Goal: Task Accomplishment & Management: Complete application form

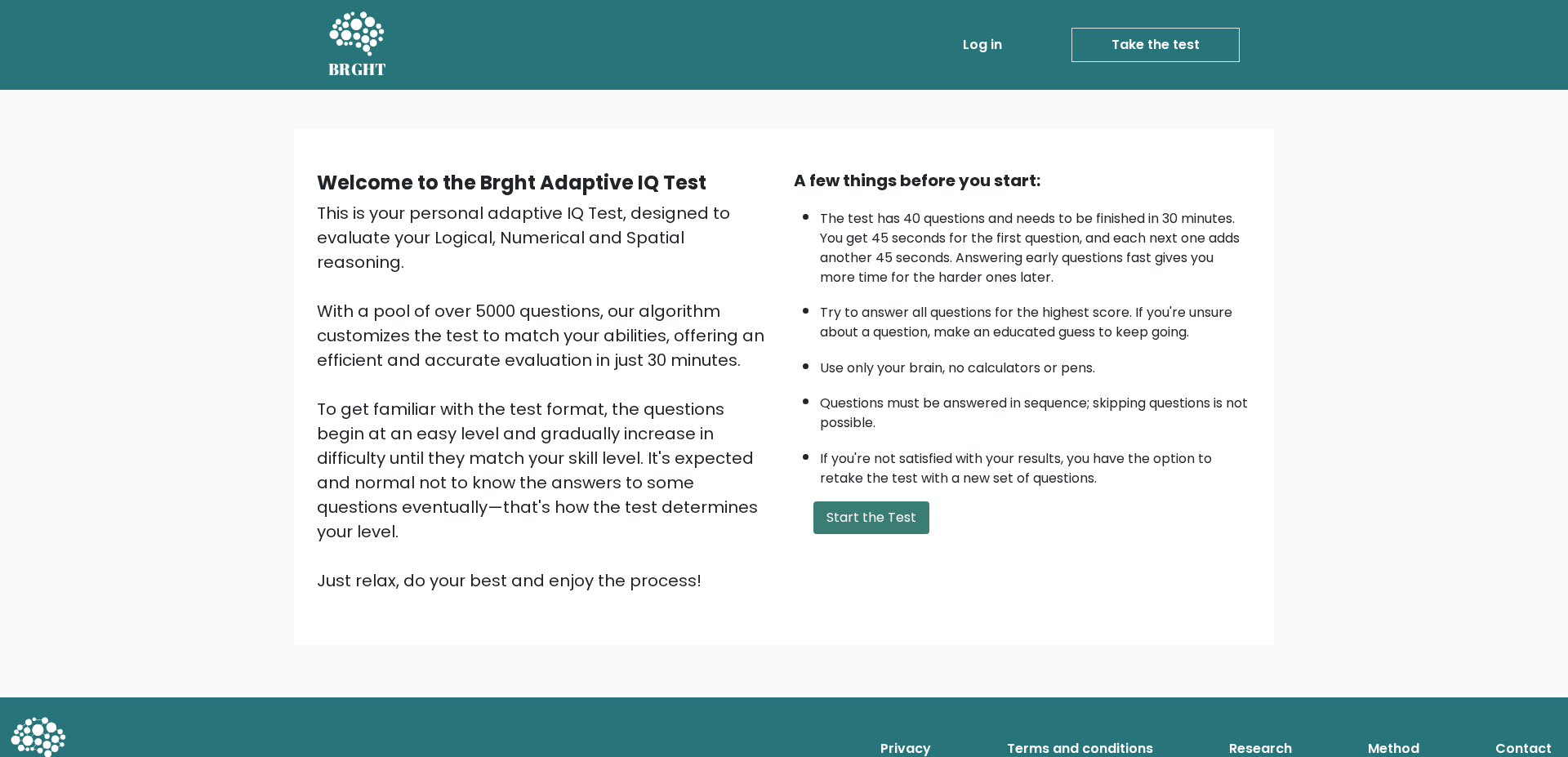
click at [872, 514] on button "Start the Test" at bounding box center [871, 517] width 116 height 32
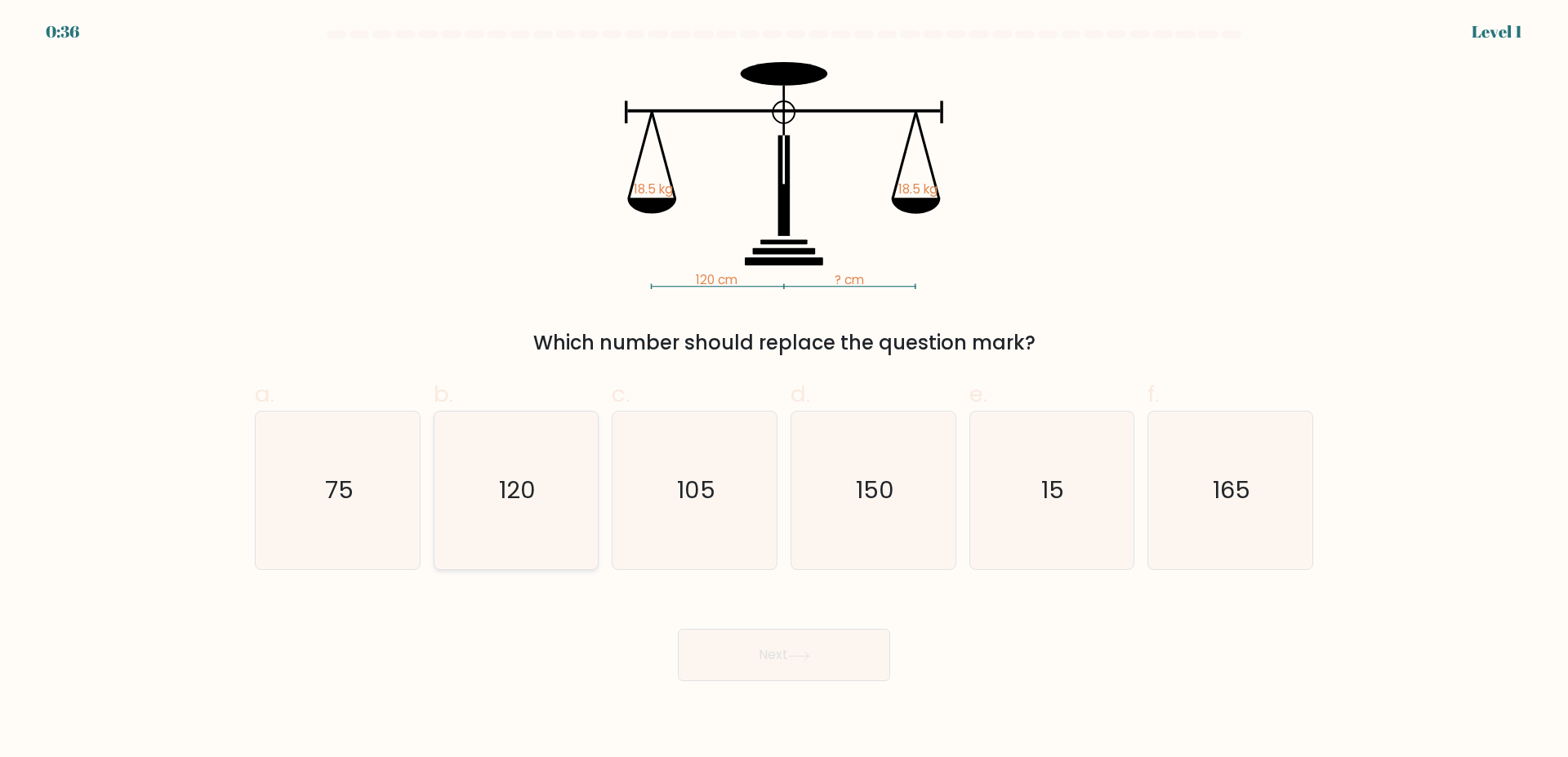
click at [516, 483] on text "120" at bounding box center [517, 490] width 37 height 32
click at [784, 389] on input "b. 120" at bounding box center [784, 383] width 1 height 10
radio input "true"
click at [821, 661] on button "Next" at bounding box center [784, 654] width 213 height 52
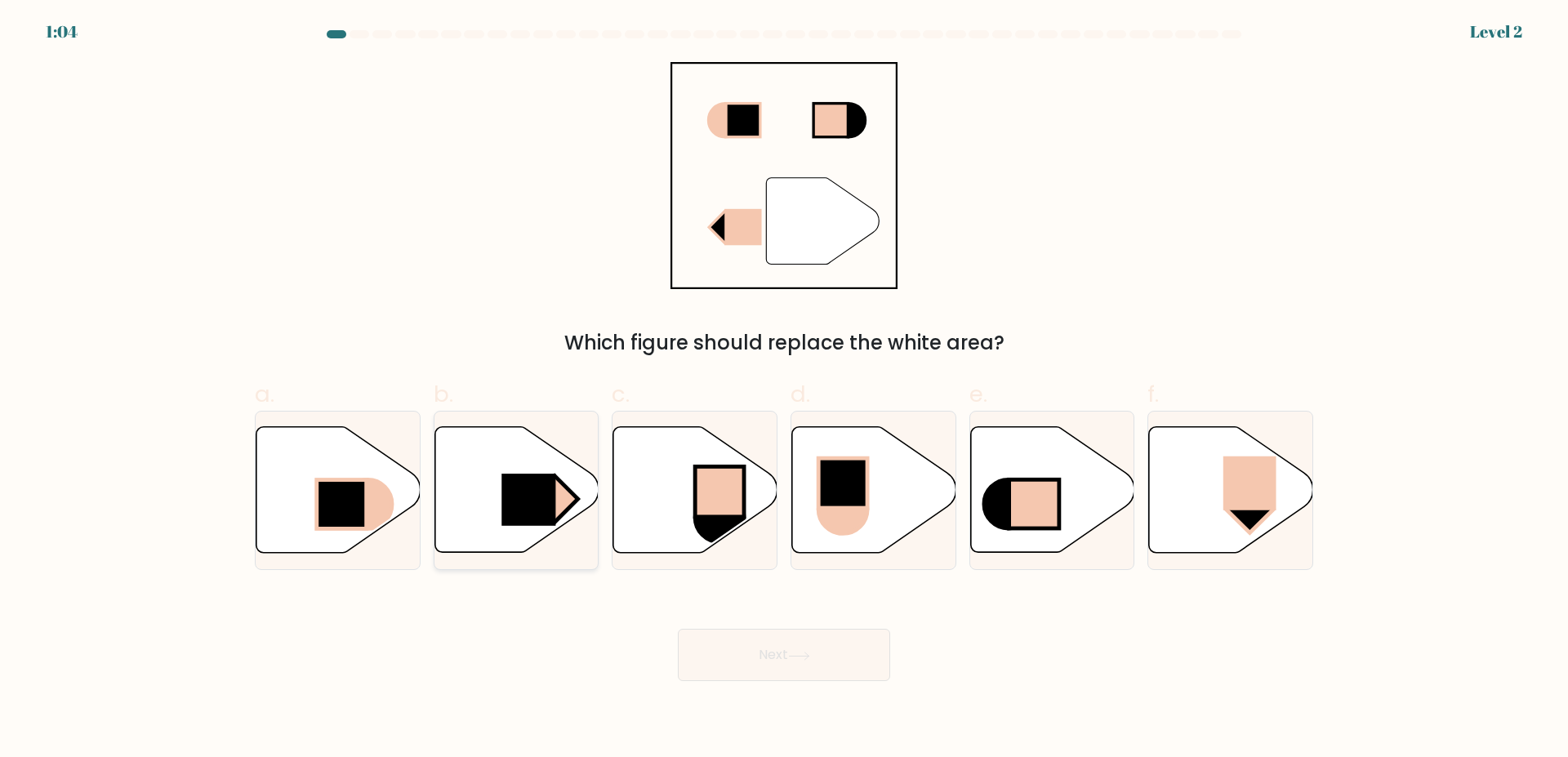
click at [517, 503] on rect at bounding box center [528, 500] width 54 height 52
click at [784, 389] on input "b." at bounding box center [784, 383] width 1 height 10
radio input "true"
click at [805, 652] on icon at bounding box center [798, 655] width 22 height 9
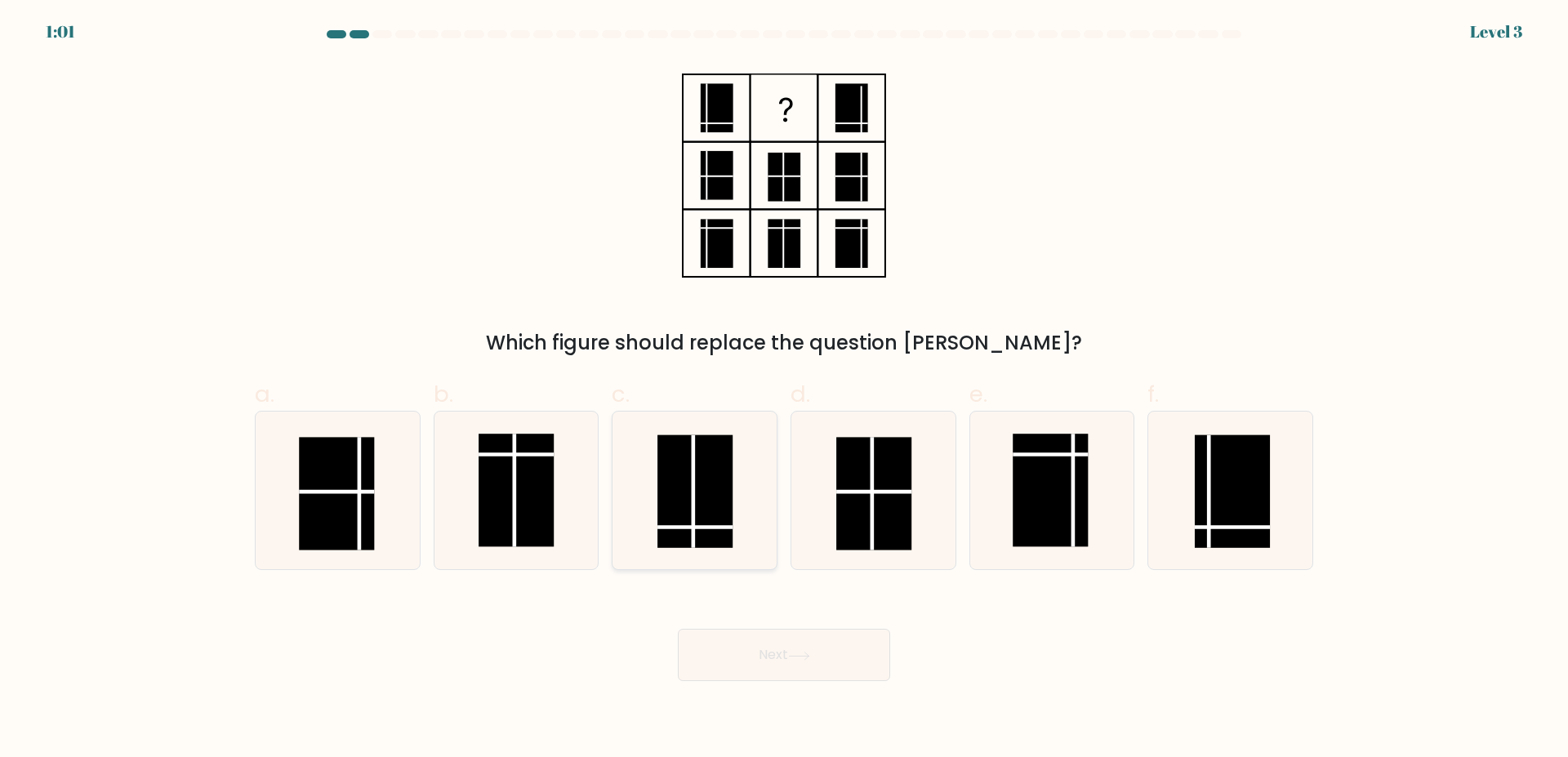
click at [723, 496] on rect at bounding box center [695, 491] width 75 height 113
click at [784, 389] on input "c." at bounding box center [784, 383] width 1 height 10
radio input "true"
click at [804, 656] on icon at bounding box center [798, 655] width 22 height 9
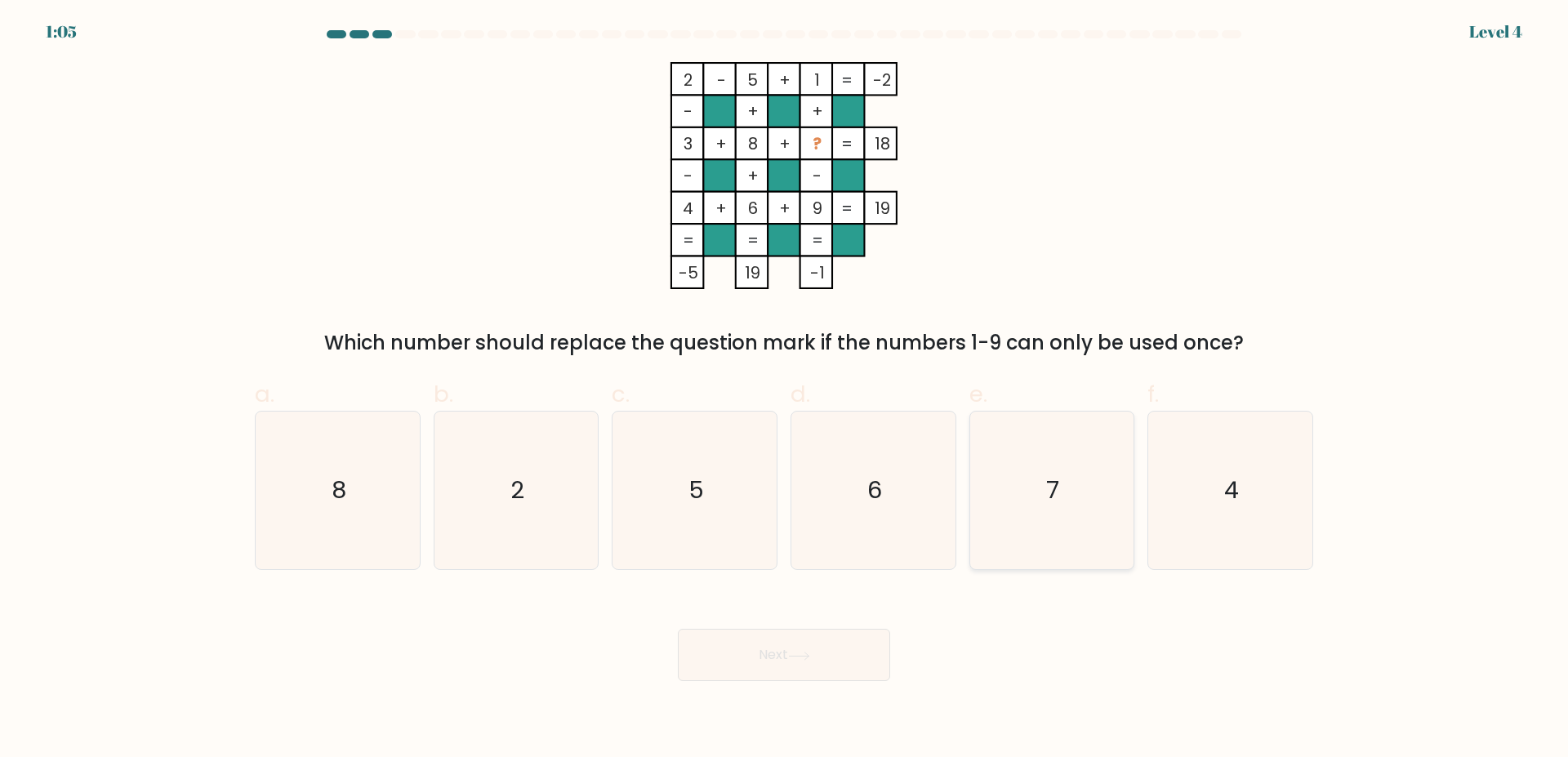
click at [1077, 510] on icon "7" at bounding box center [1052, 490] width 158 height 157
click at [785, 389] on input "e. 7" at bounding box center [784, 383] width 1 height 10
radio input "true"
click at [805, 660] on button "Next" at bounding box center [784, 654] width 213 height 52
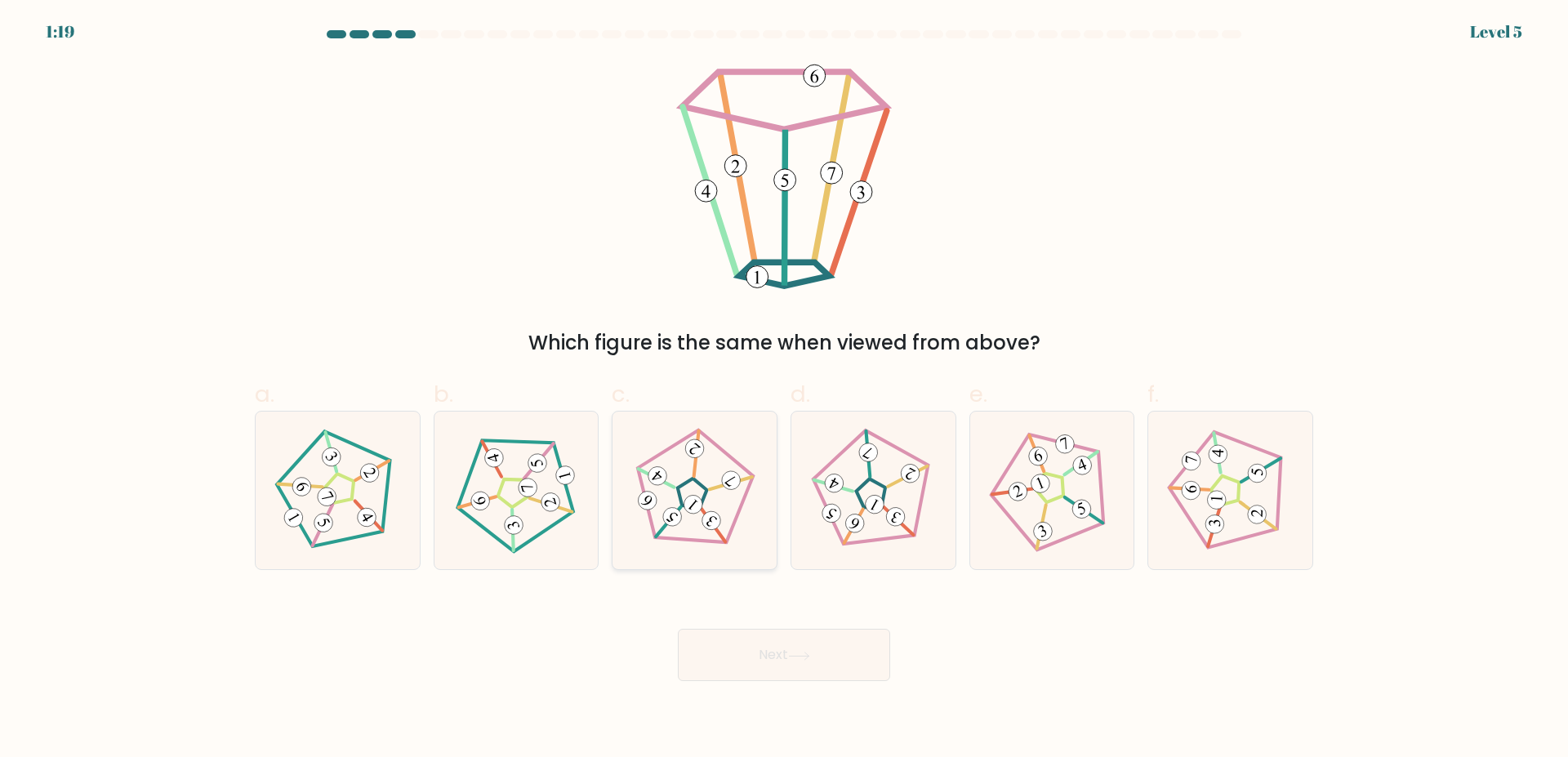
click at [714, 477] on icon at bounding box center [694, 490] width 125 height 125
click at [784, 389] on input "c." at bounding box center [784, 383] width 1 height 10
radio input "true"
click at [763, 649] on button "Next" at bounding box center [784, 654] width 213 height 52
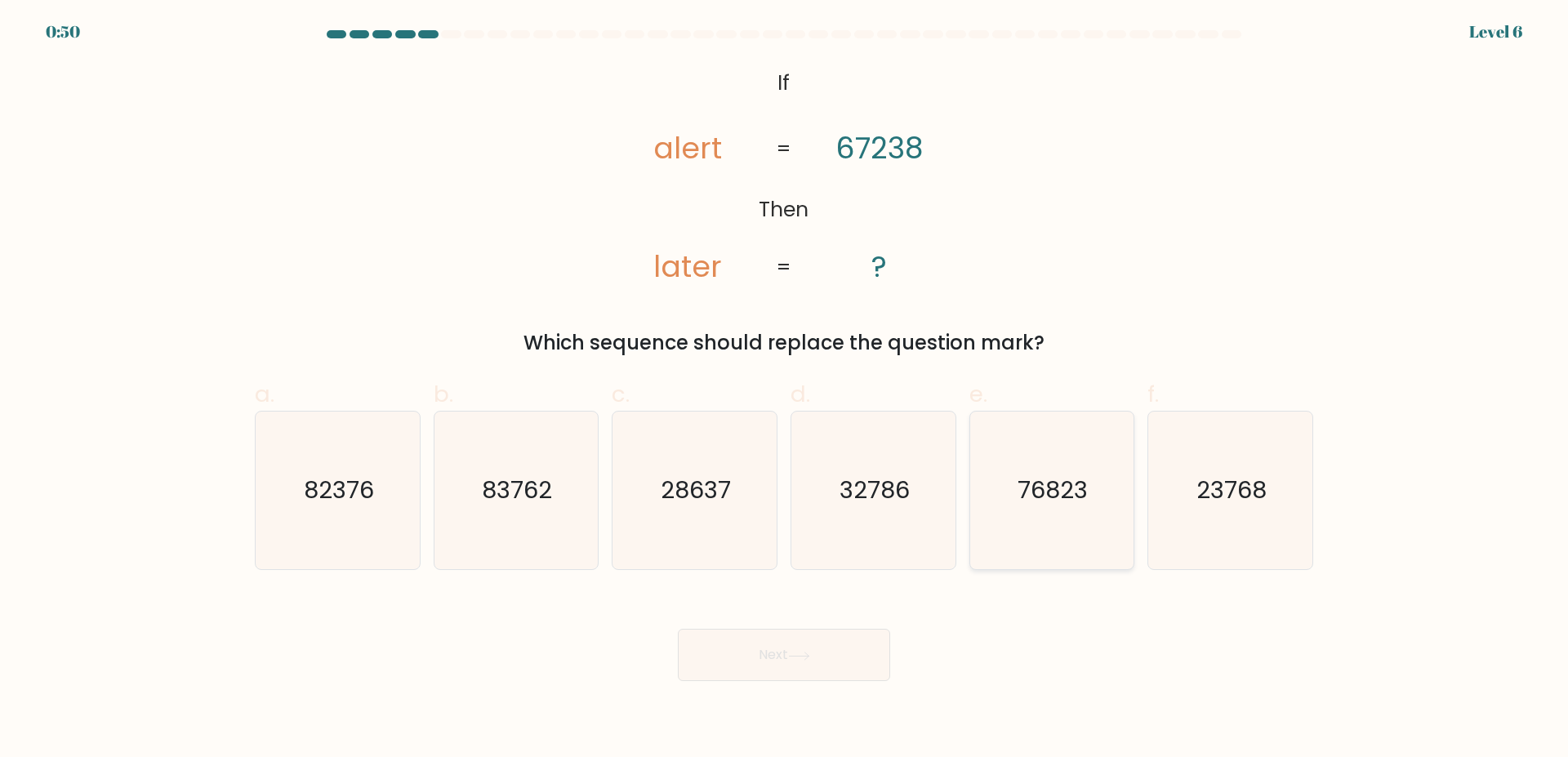
click at [1032, 492] on text "76823" at bounding box center [1054, 490] width 70 height 32
click at [785, 389] on input "e. 76823" at bounding box center [784, 383] width 1 height 10
radio input "true"
click at [805, 654] on icon at bounding box center [798, 655] width 22 height 9
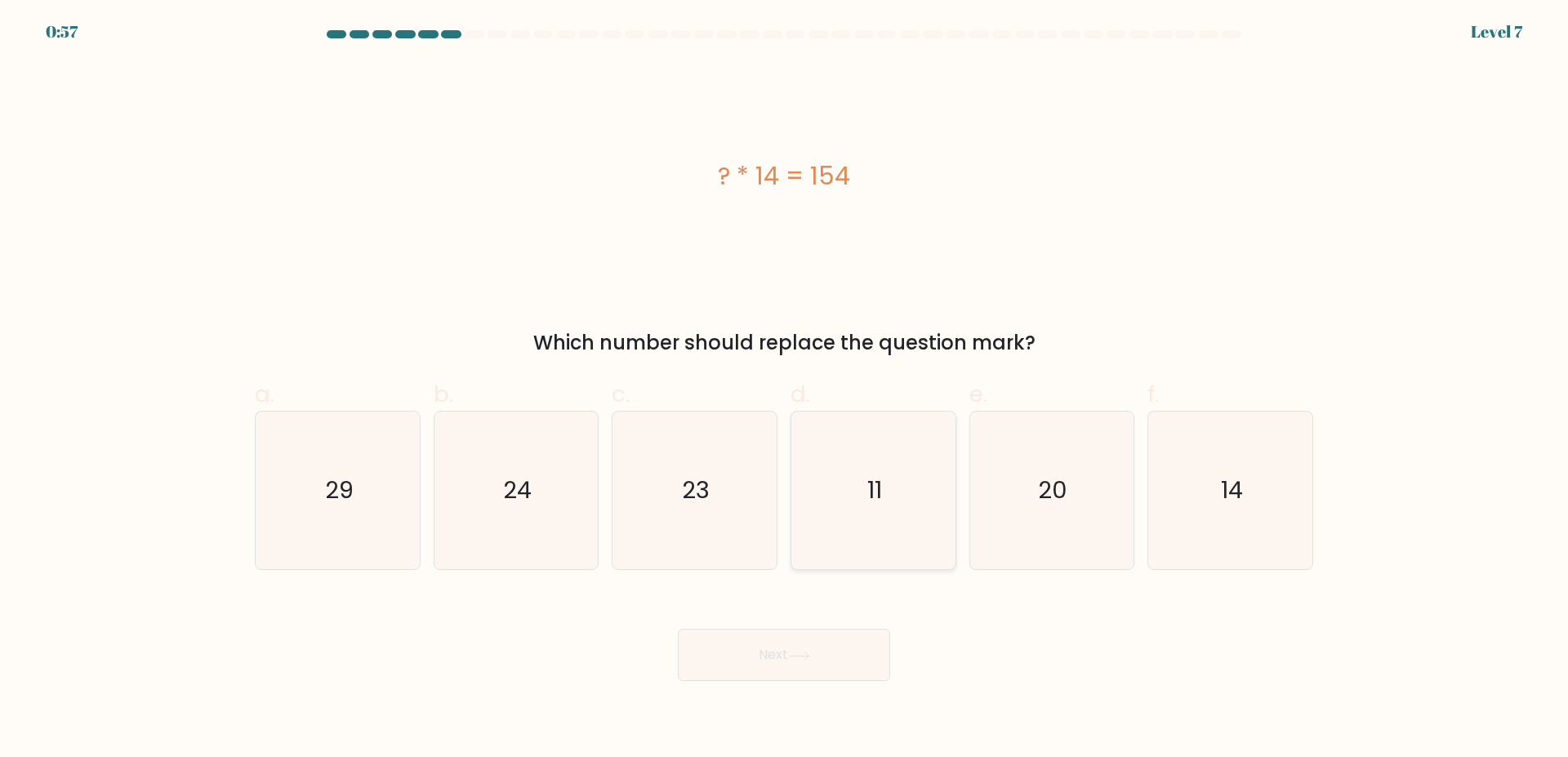
click at [856, 506] on icon "11" at bounding box center [873, 490] width 158 height 157
click at [785, 389] on input "d. 11" at bounding box center [784, 383] width 1 height 10
radio input "true"
click at [833, 662] on button "Next" at bounding box center [784, 654] width 213 height 52
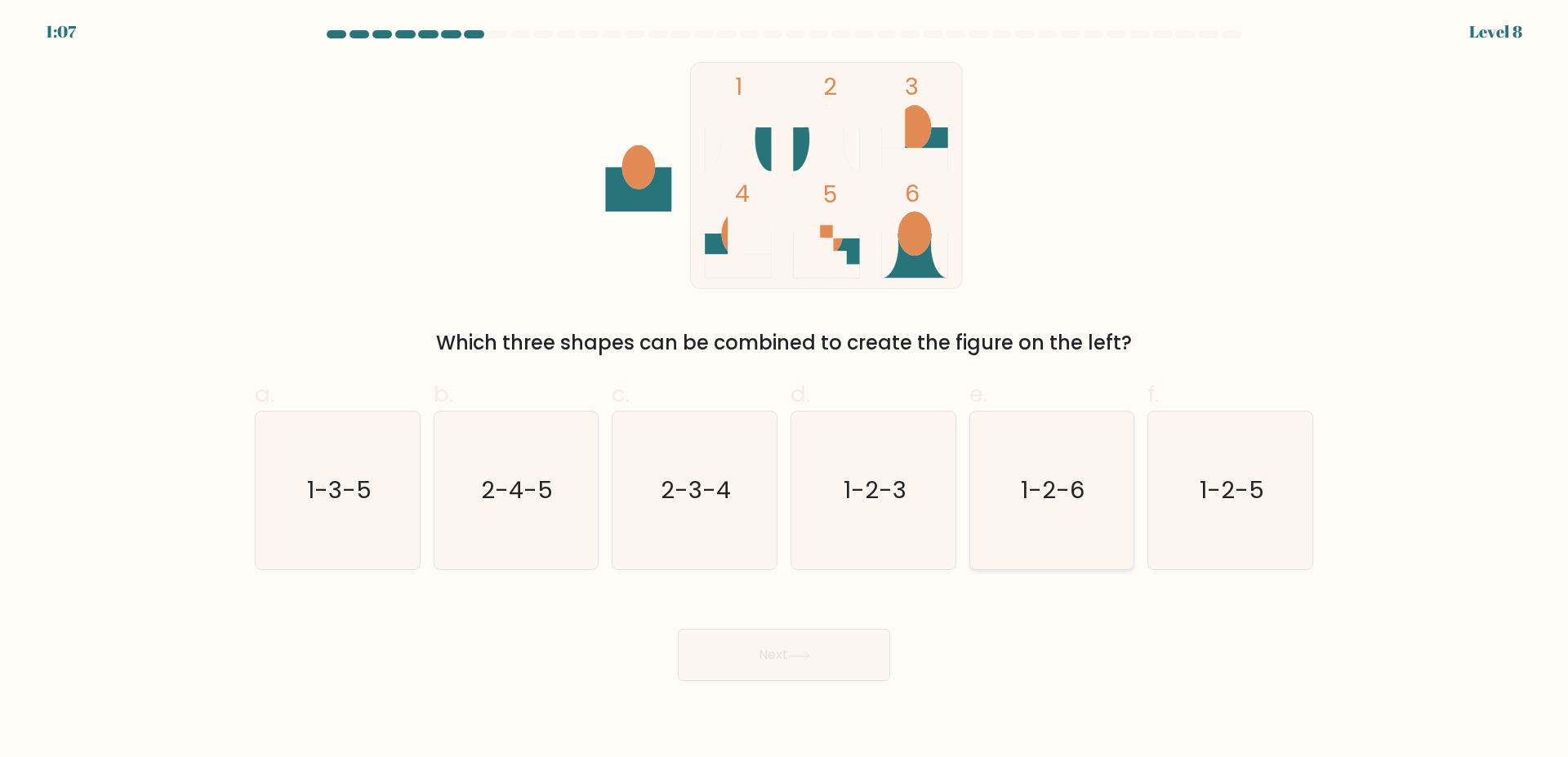
click at [1085, 491] on icon "1-2-6" at bounding box center [1052, 490] width 158 height 157
click at [785, 389] on input "e. 1-2-6" at bounding box center [784, 383] width 1 height 10
radio input "true"
click at [794, 646] on button "Next" at bounding box center [784, 654] width 213 height 52
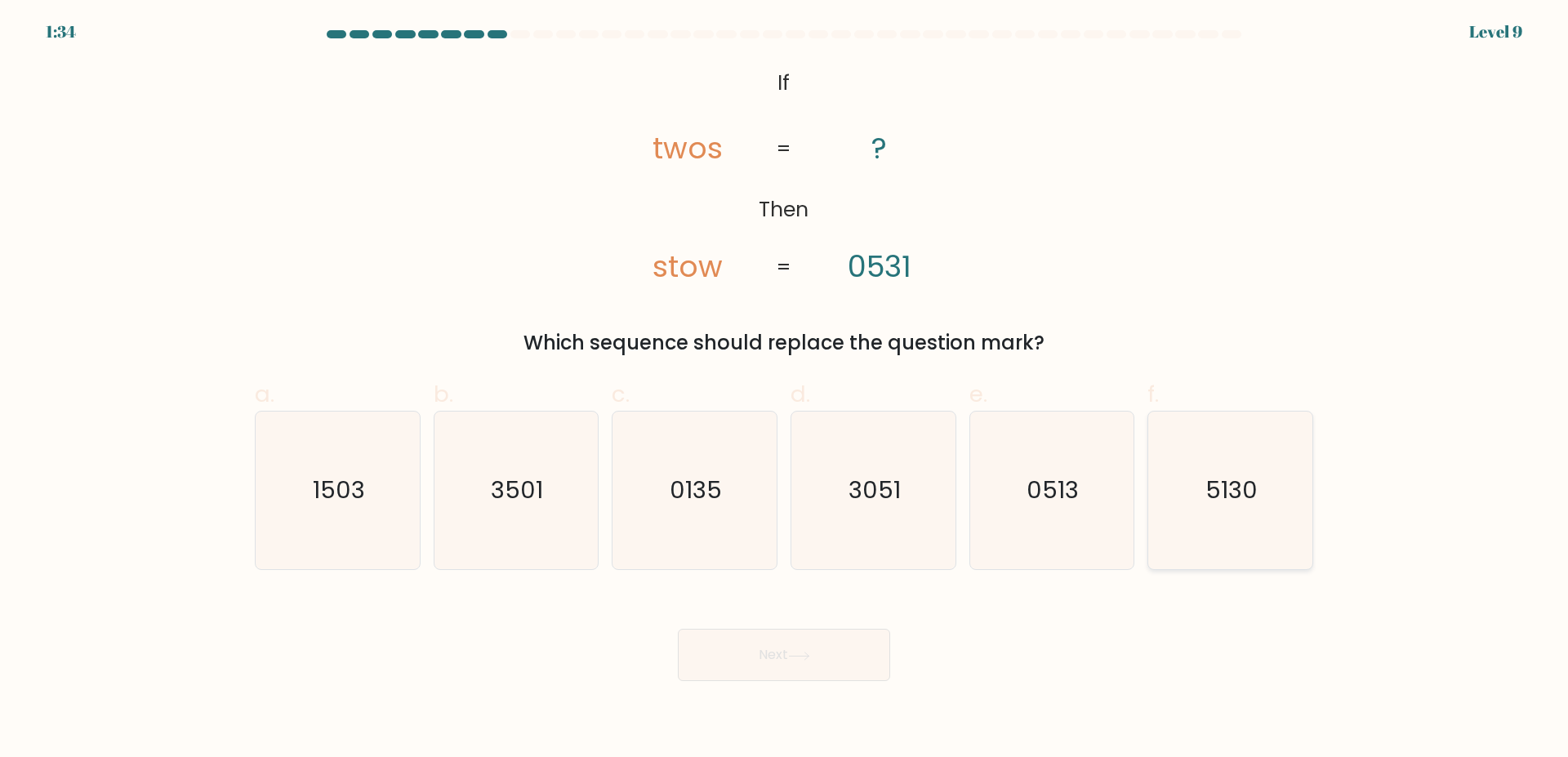
click at [1190, 515] on icon "5130" at bounding box center [1230, 490] width 158 height 157
click at [785, 389] on input "f. 5130" at bounding box center [784, 383] width 1 height 10
radio input "true"
click at [793, 646] on button "Next" at bounding box center [784, 654] width 213 height 52
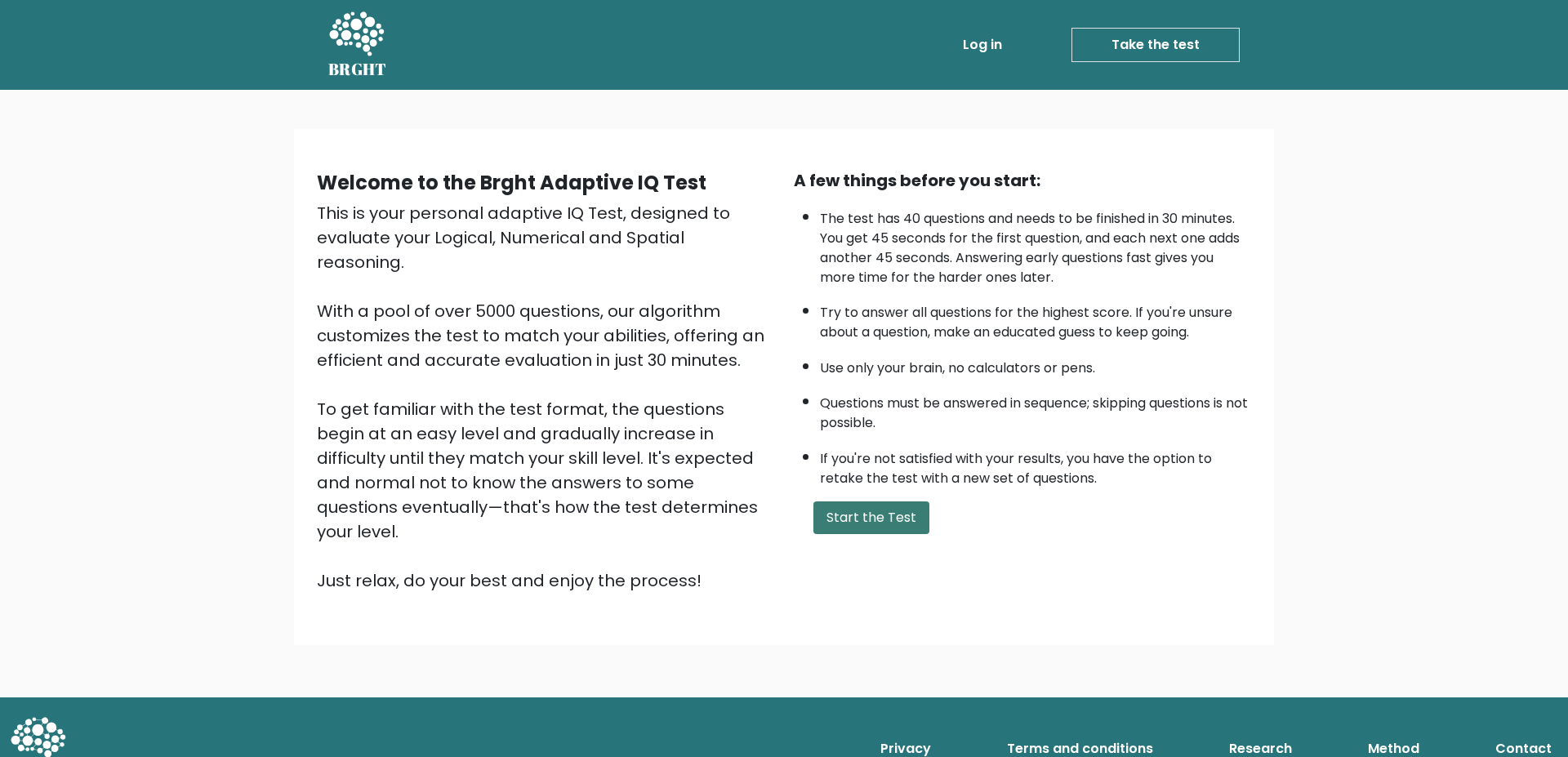
click at [889, 523] on button "Start the Test" at bounding box center [871, 517] width 116 height 32
